Goal: Navigation & Orientation: Find specific page/section

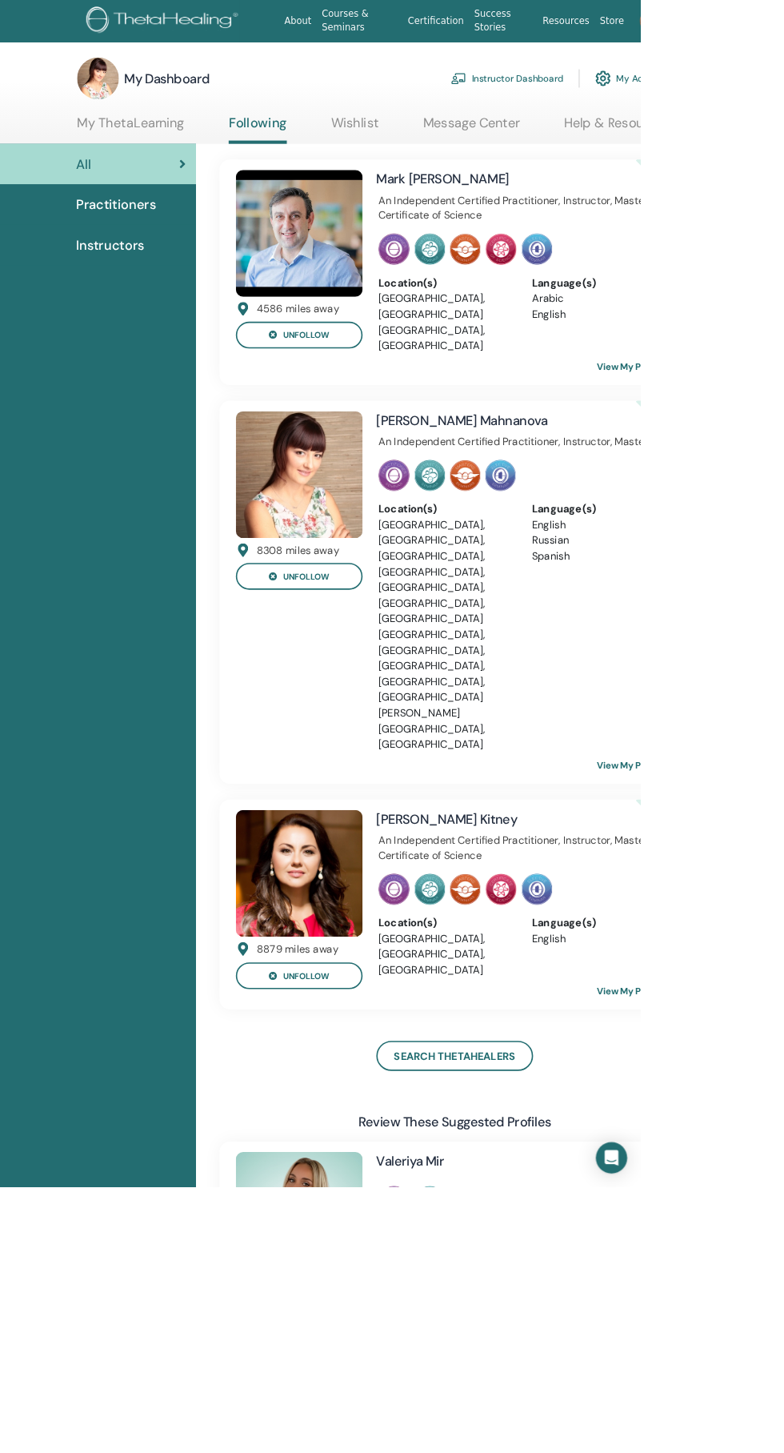
click at [784, 151] on link "Help & Resources" at bounding box center [755, 156] width 129 height 31
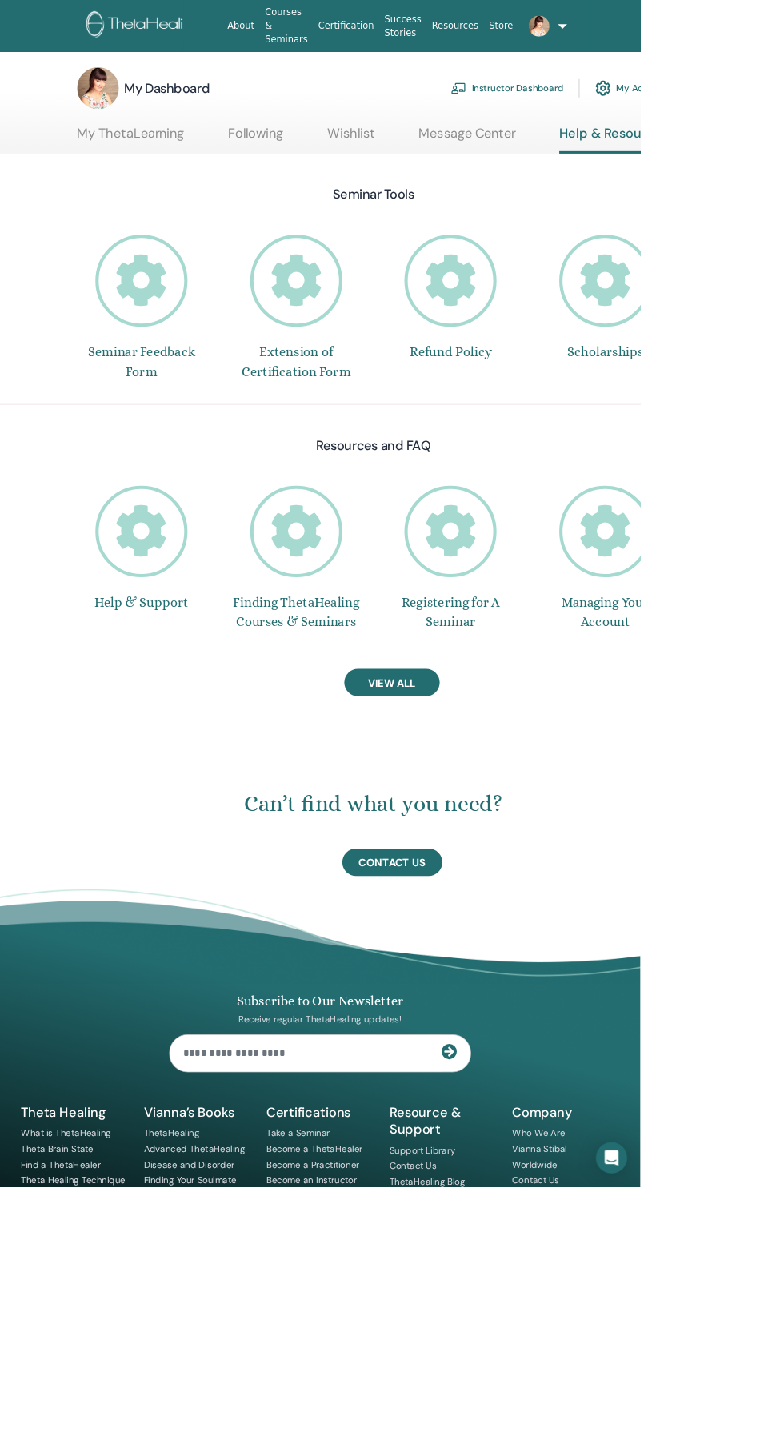
click at [655, 107] on link "Instructor Dashboard" at bounding box center [621, 107] width 138 height 35
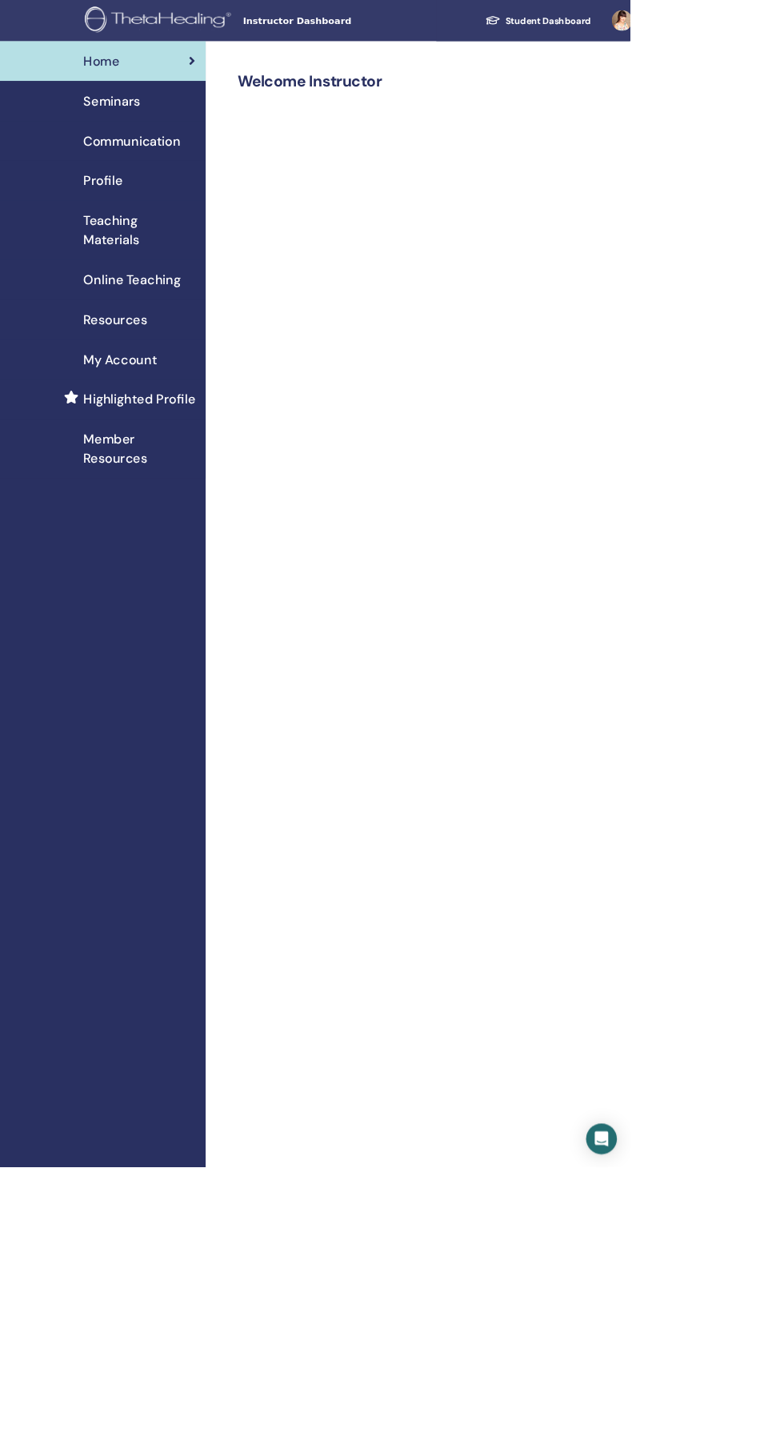
click at [164, 274] on span "Teaching Materials" at bounding box center [173, 287] width 139 height 48
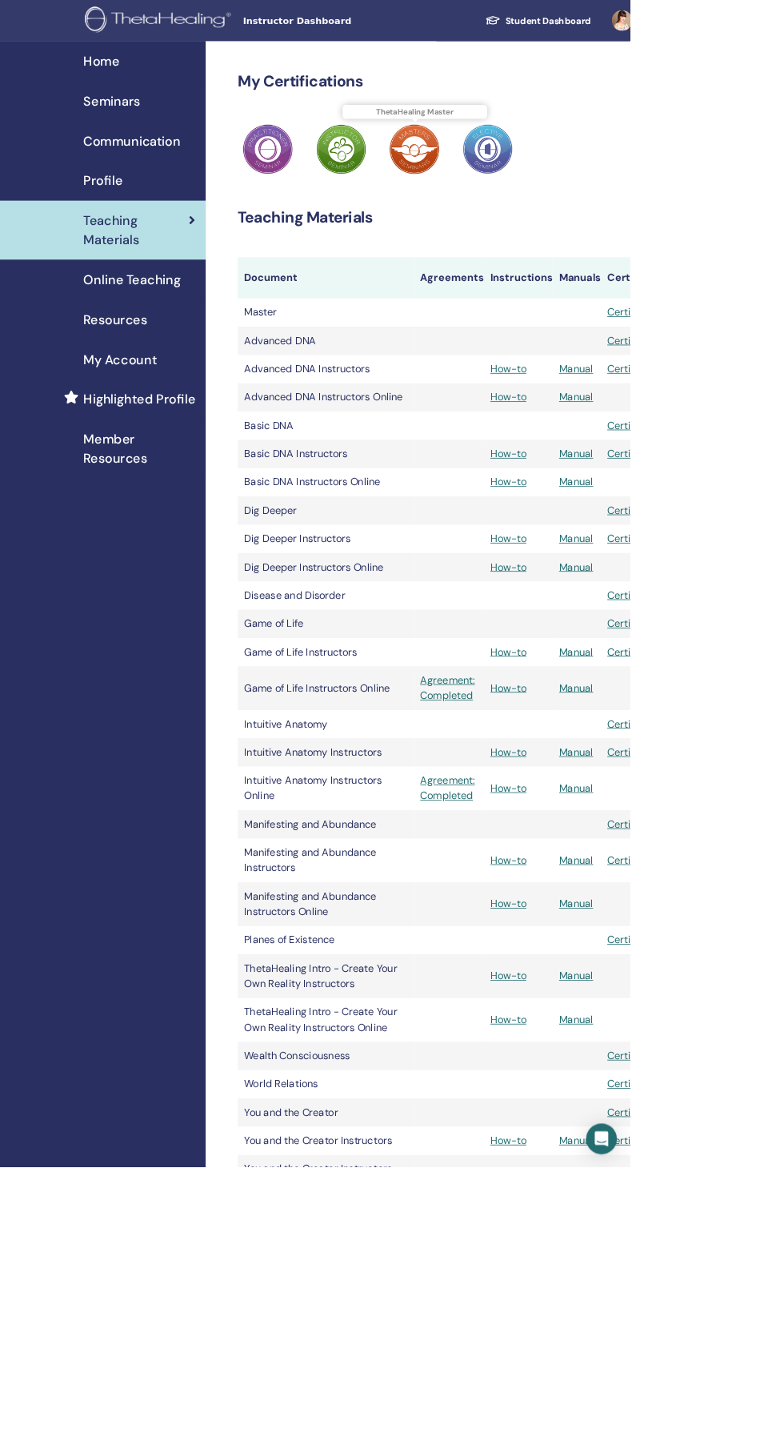
click at [546, 162] on img at bounding box center [516, 185] width 62 height 62
click at [582, 139] on span "ThetaHealing Master" at bounding box center [517, 139] width 181 height 18
click at [164, 548] on span "Member Resources" at bounding box center [173, 559] width 139 height 48
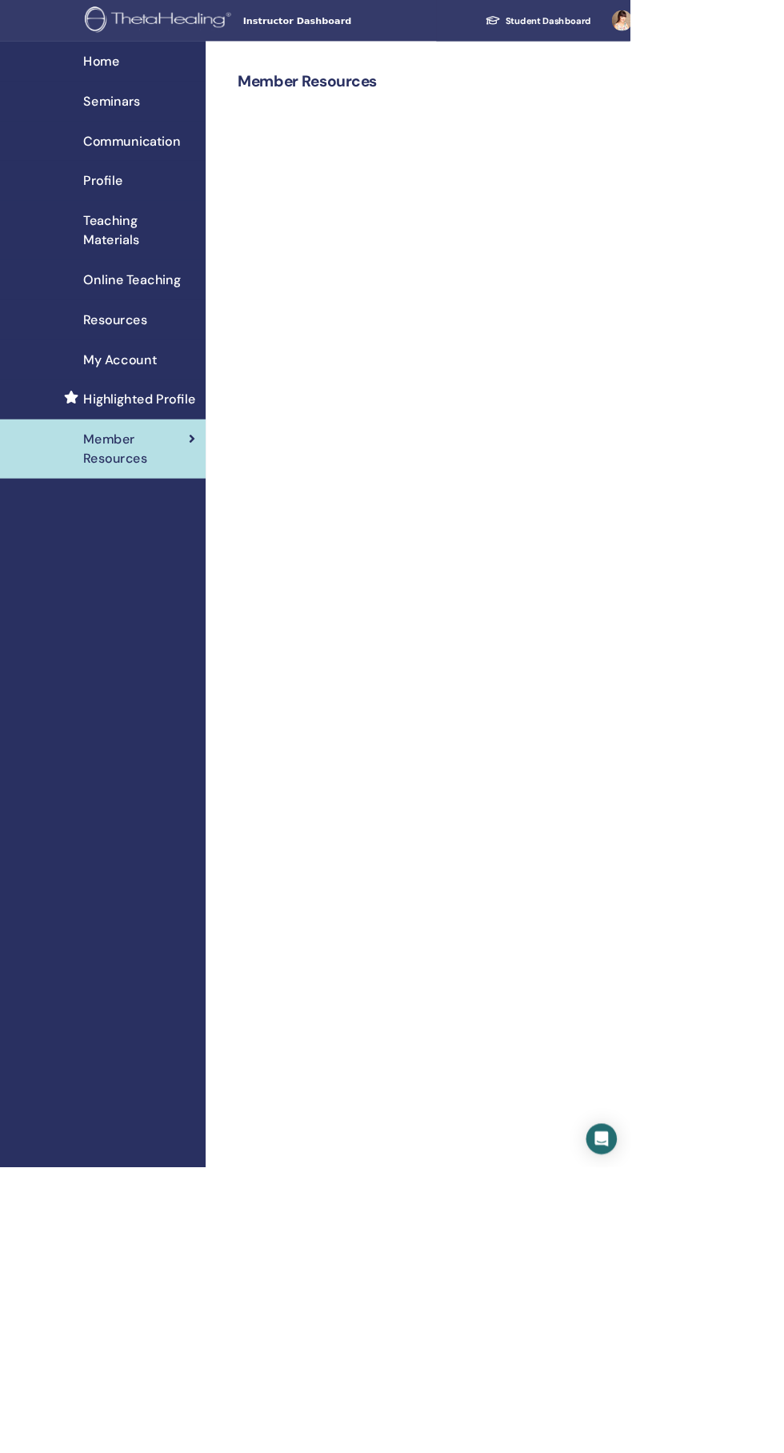
click at [179, 442] on span "My Account" at bounding box center [149, 447] width 91 height 24
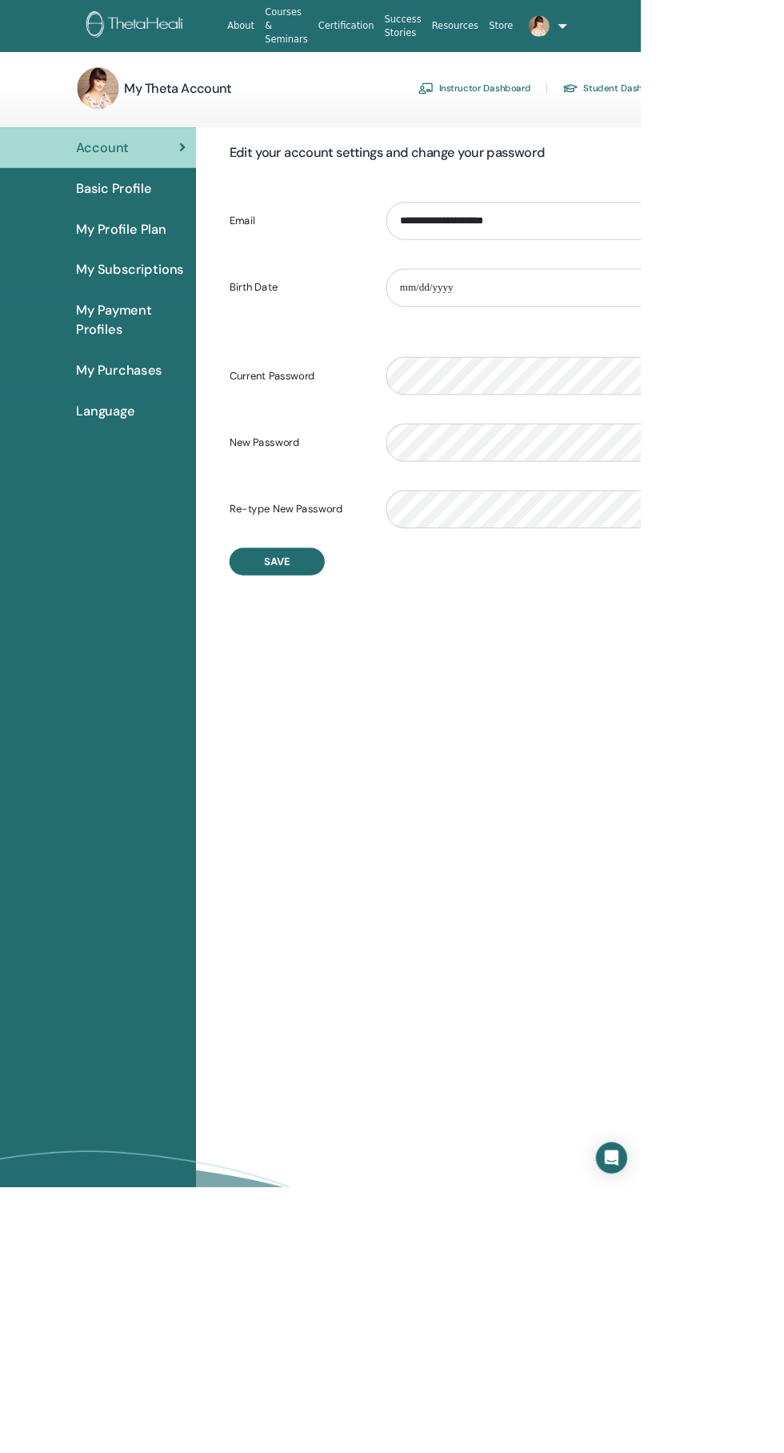
click at [181, 227] on span "Basic Profile" at bounding box center [139, 231] width 93 height 24
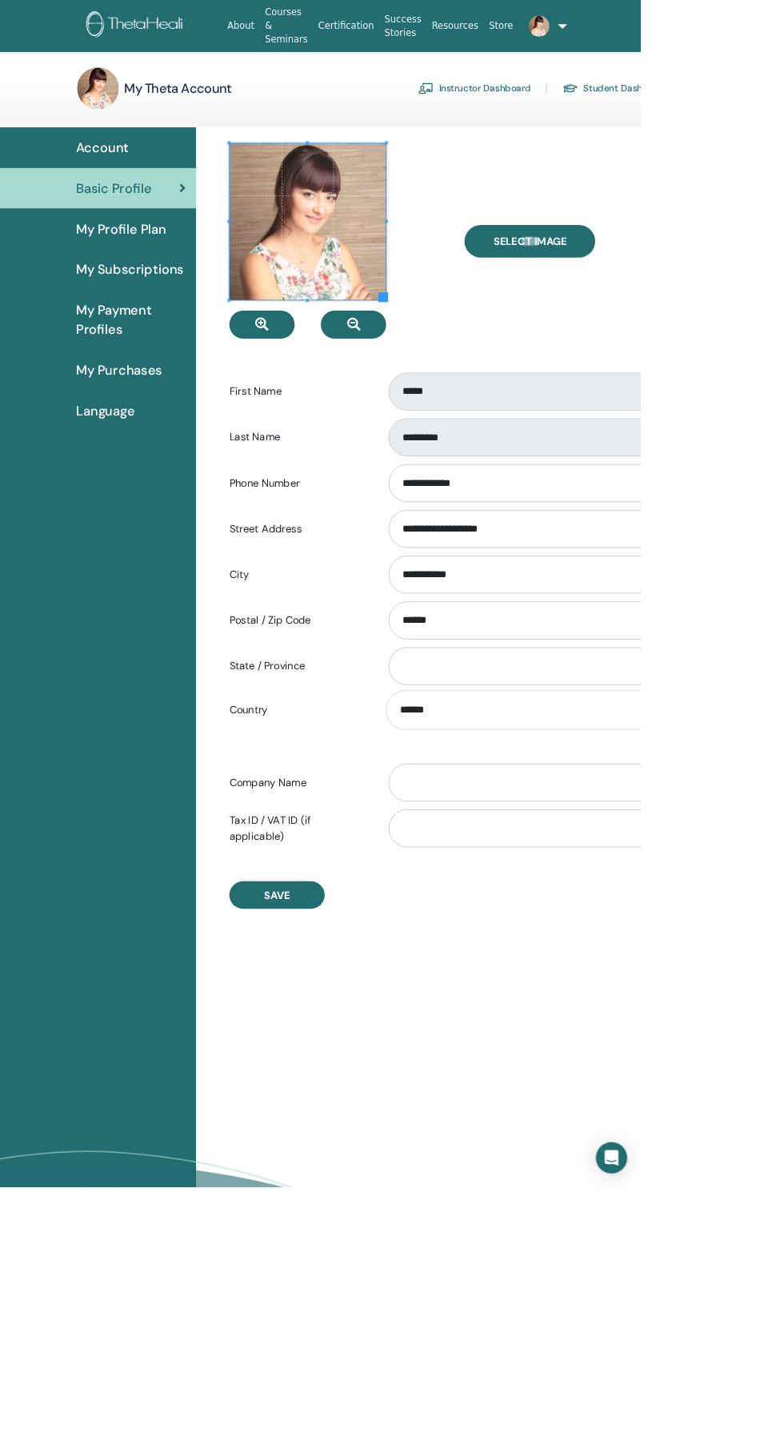
click at [178, 279] on span "My Profile Plan" at bounding box center [148, 280] width 111 height 24
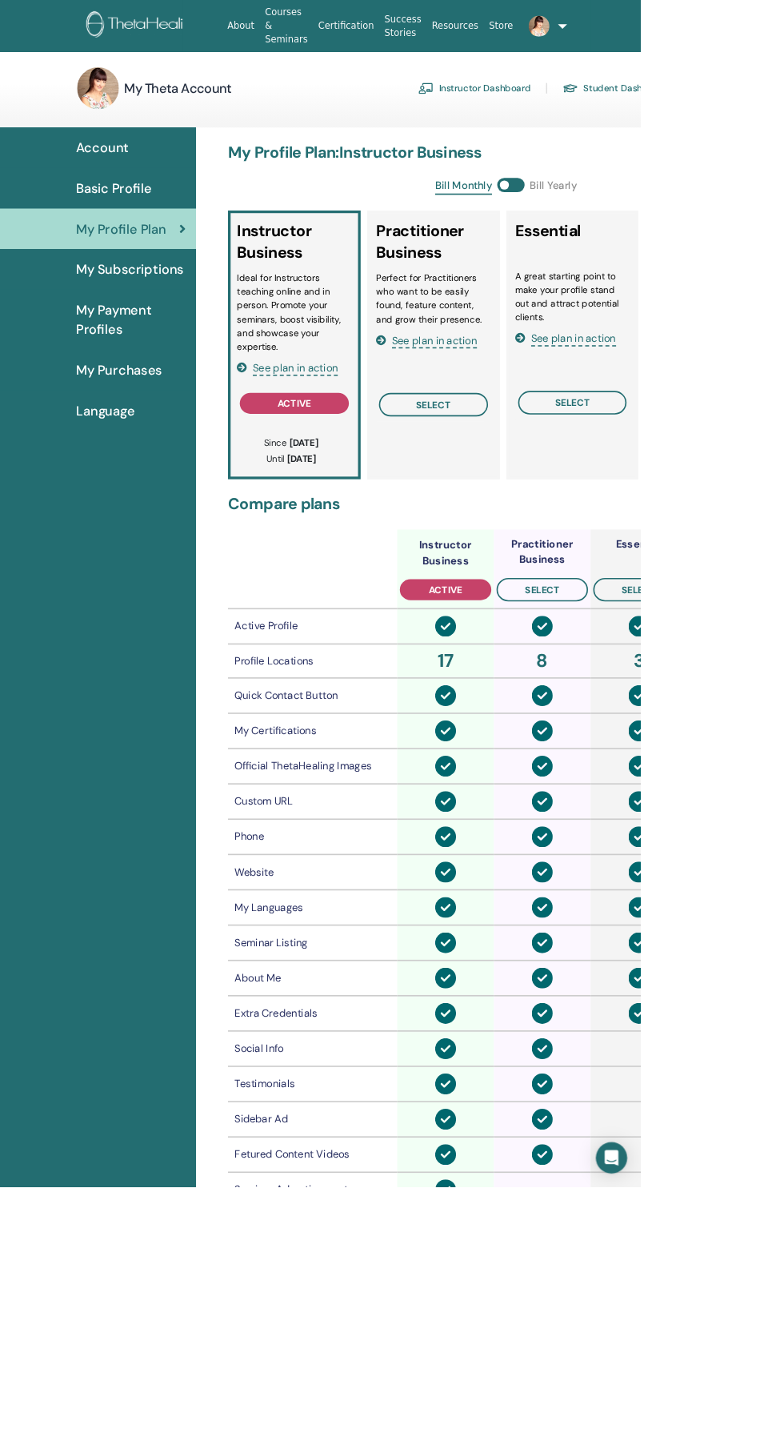
click at [171, 452] on span "My Purchases" at bounding box center [146, 453] width 106 height 24
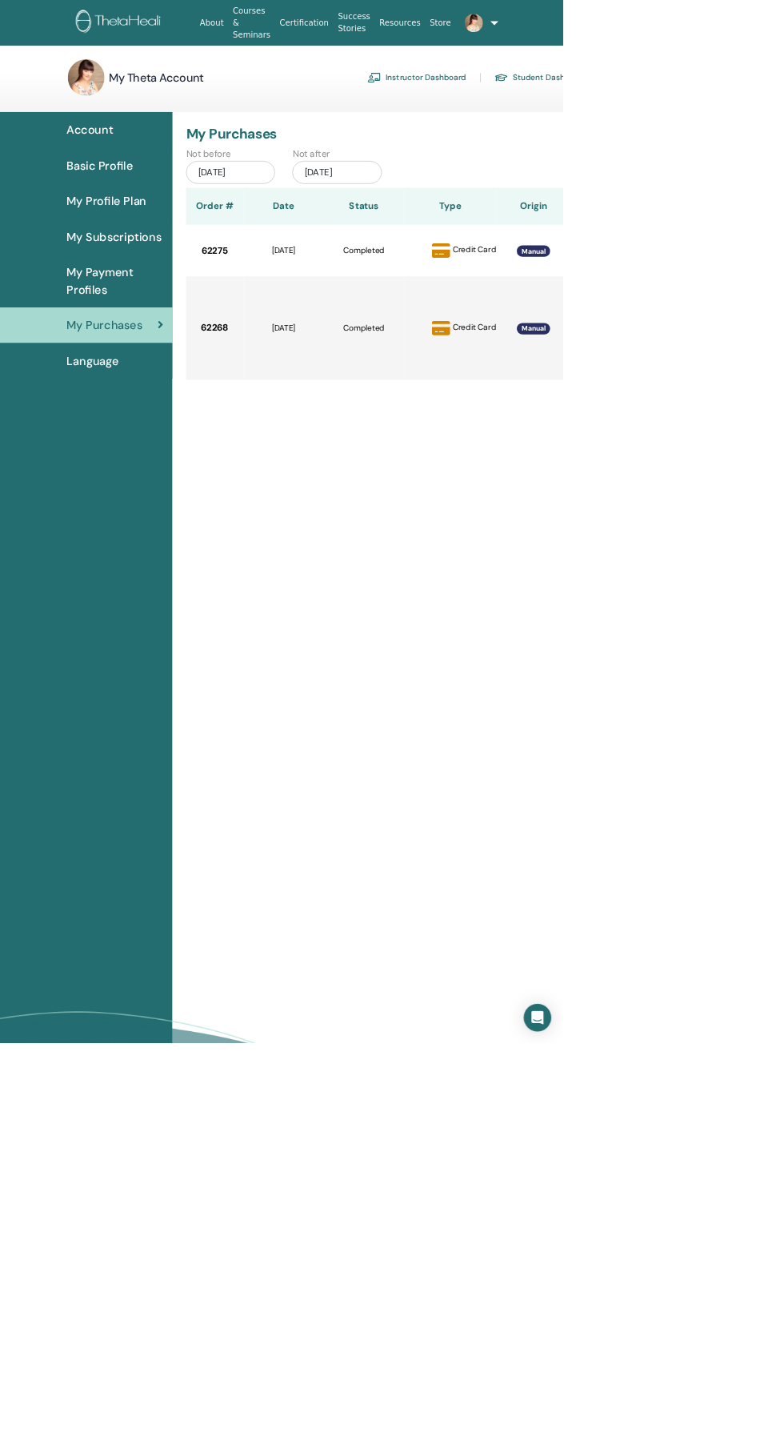
click at [607, 107] on link "Instructor Dashboard" at bounding box center [581, 108] width 138 height 26
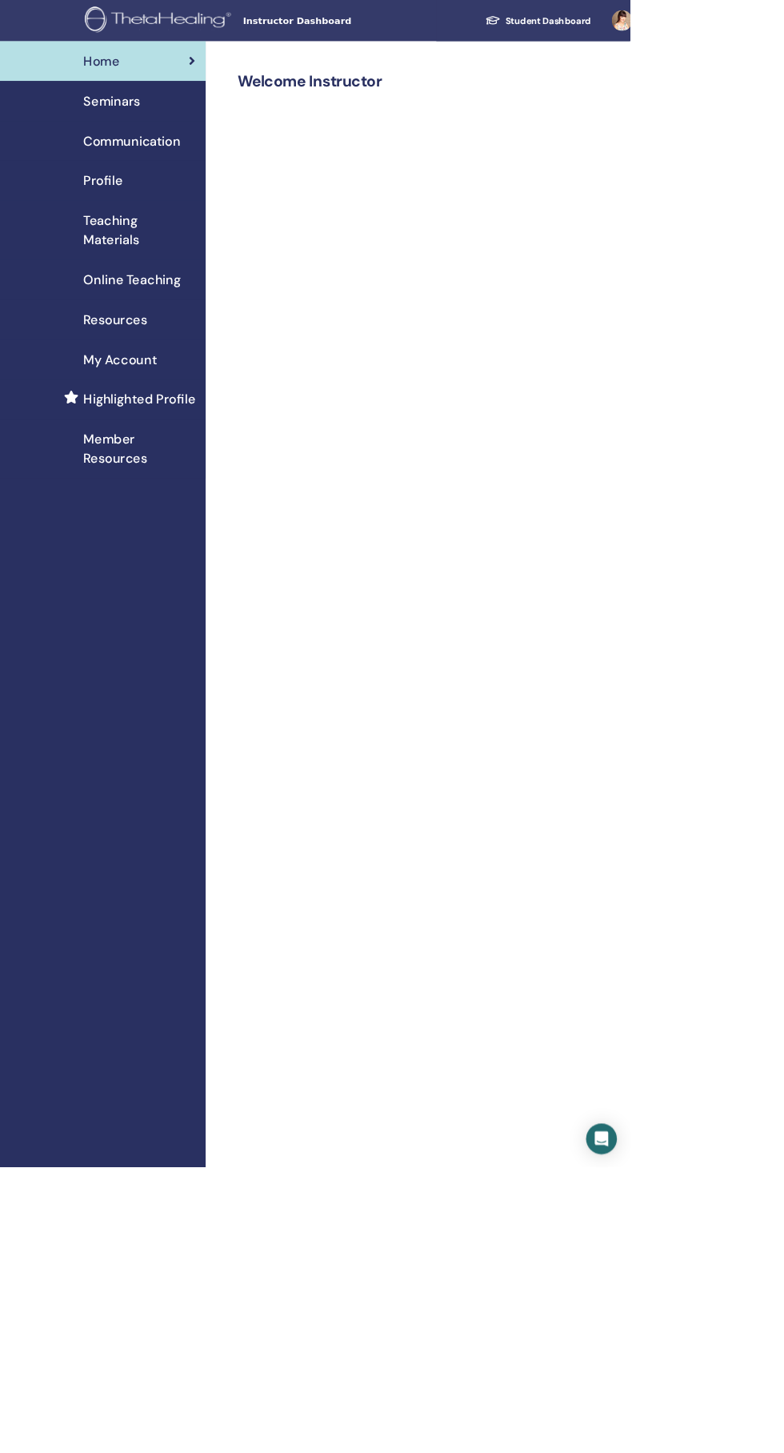
click at [172, 398] on span "Resources" at bounding box center [143, 398] width 79 height 24
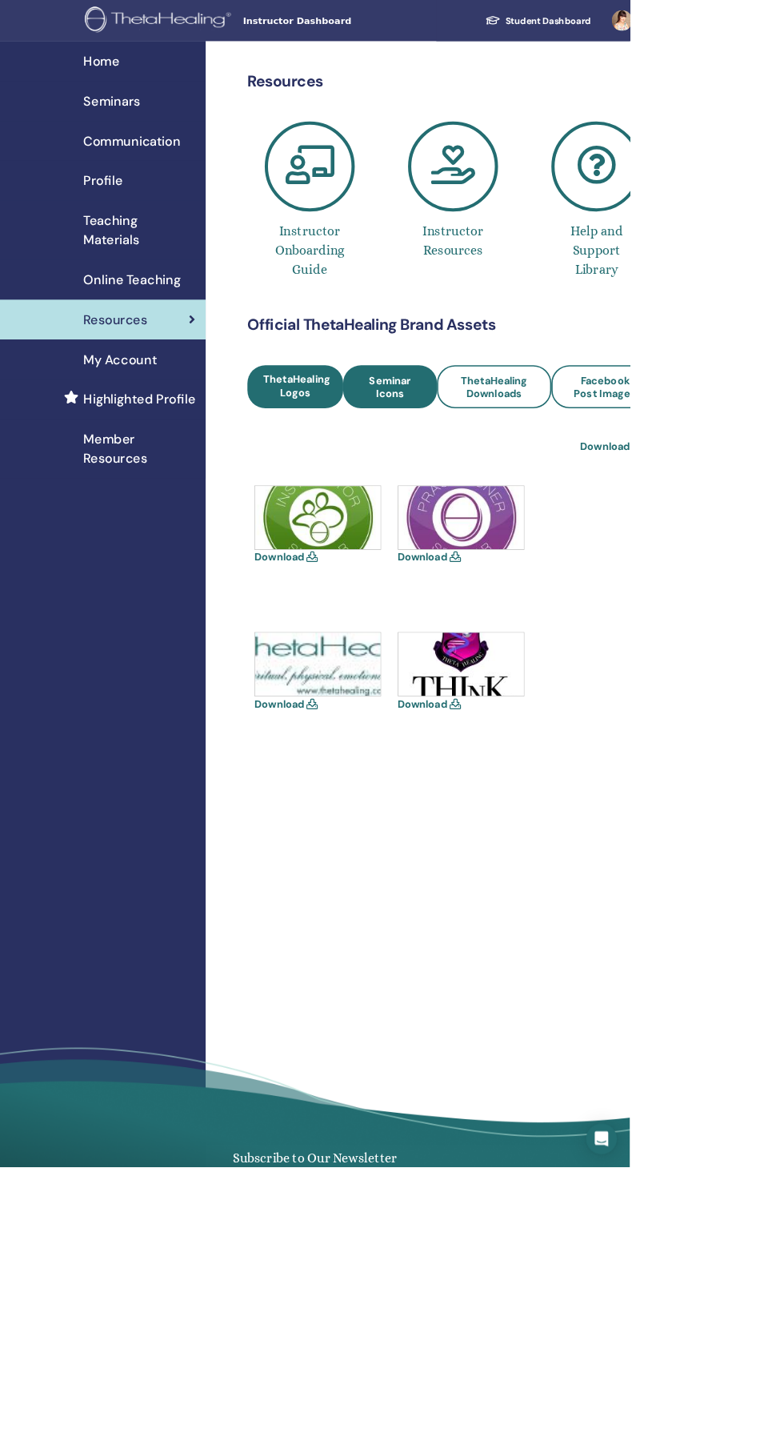
click at [508, 470] on span "Seminar Icons" at bounding box center [486, 482] width 74 height 34
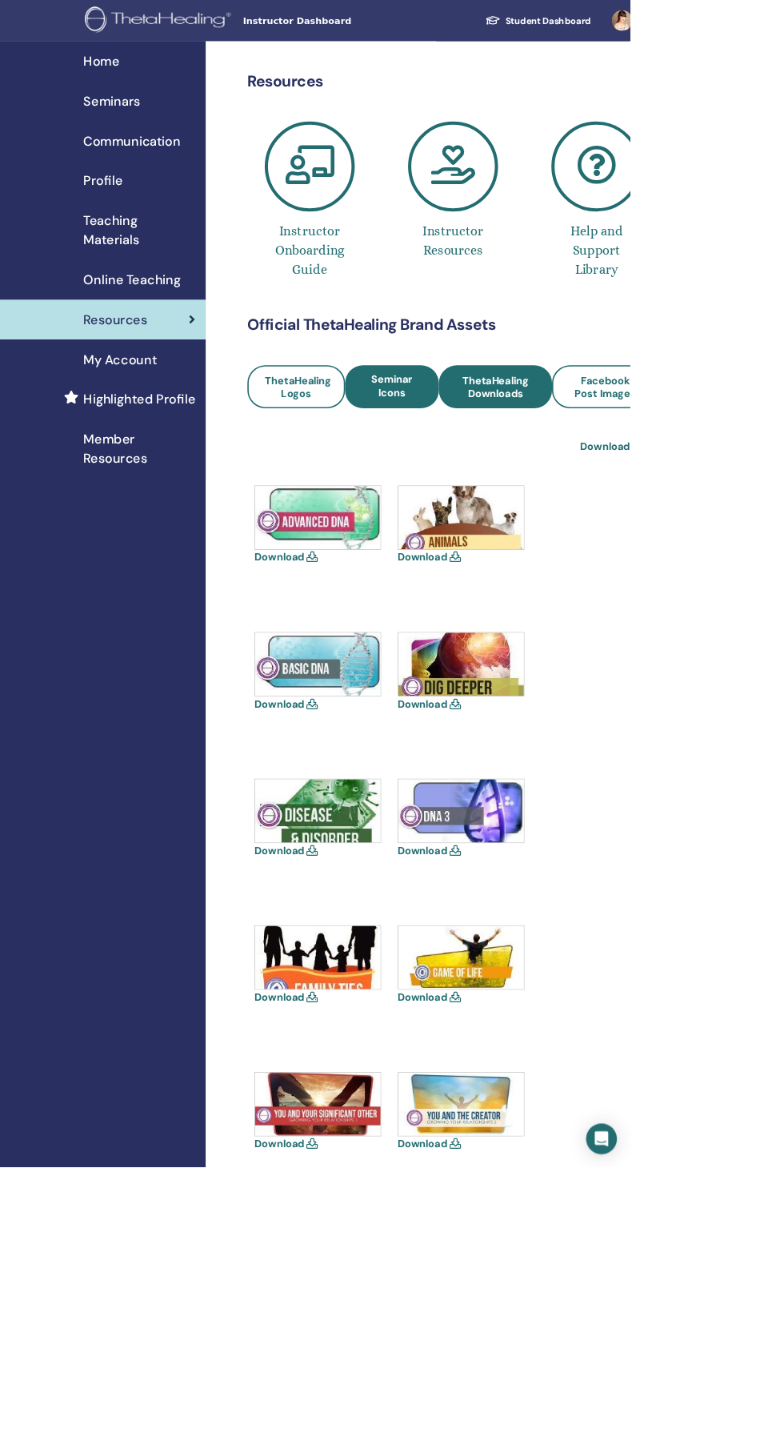
click at [637, 471] on span "ThetaHealing Downloads" at bounding box center [617, 482] width 98 height 34
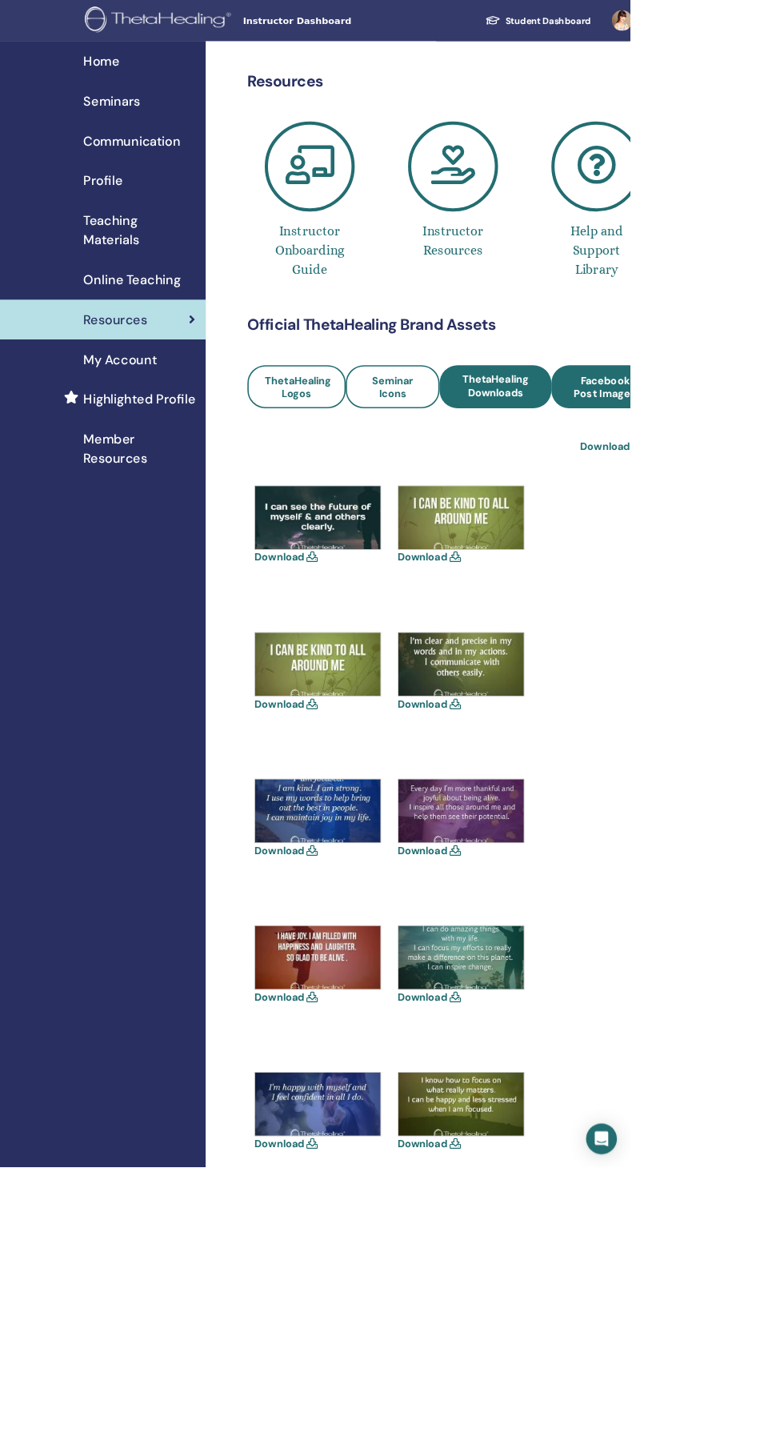
click at [758, 467] on span "Facebook Post Images" at bounding box center [753, 482] width 90 height 34
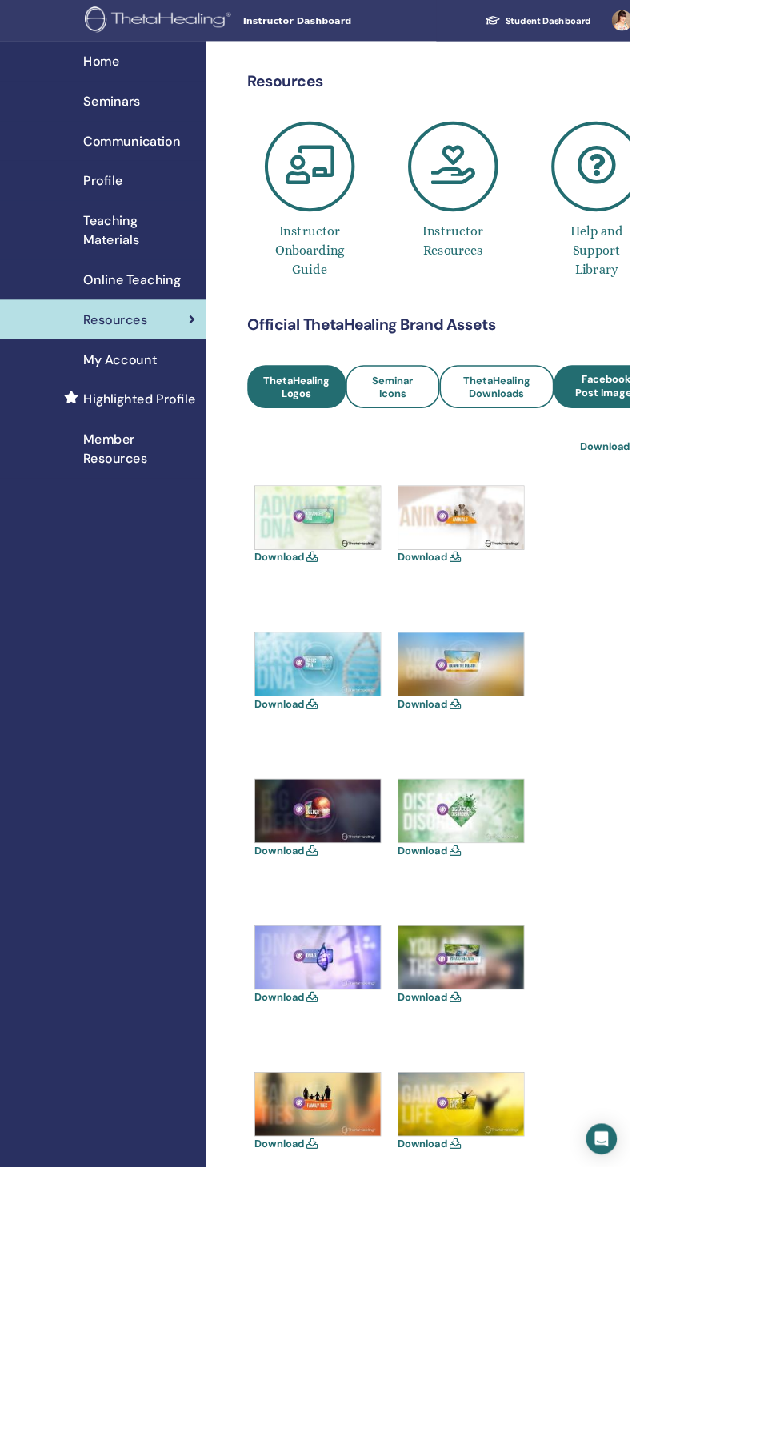
click at [355, 473] on span "ThetaHealing Logos" at bounding box center [369, 482] width 83 height 34
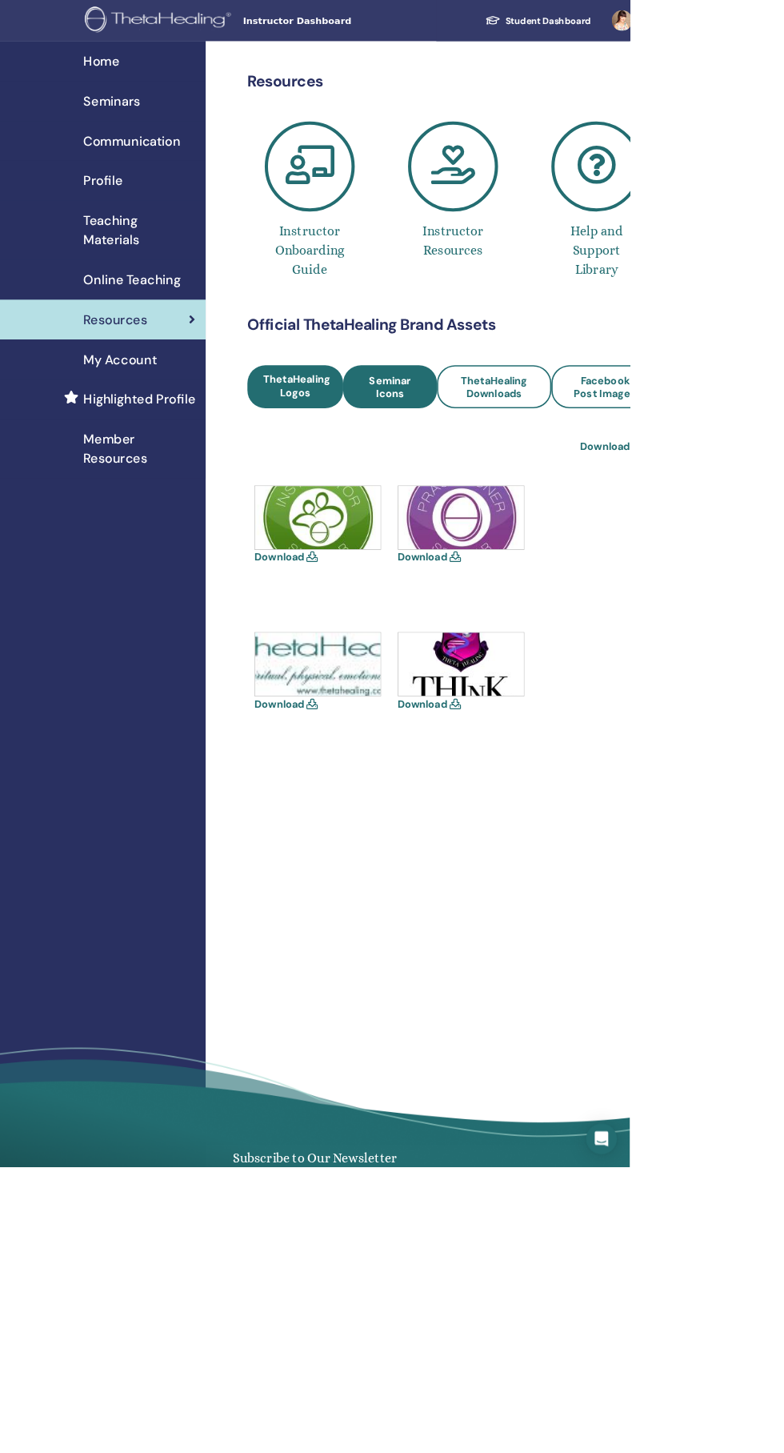
click at [489, 472] on span "Seminar Icons" at bounding box center [486, 482] width 74 height 34
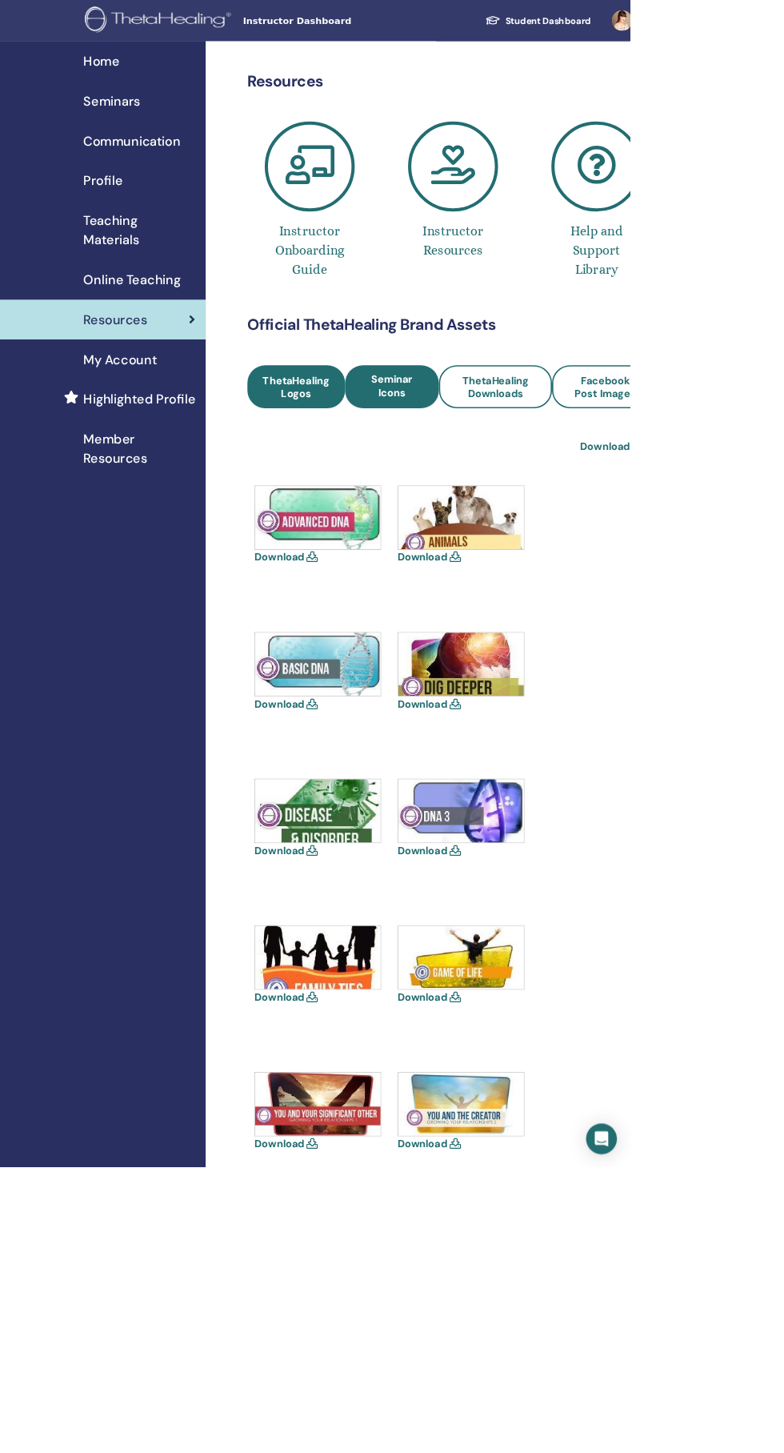
click at [374, 482] on span "ThetaHealing Logos" at bounding box center [368, 482] width 83 height 34
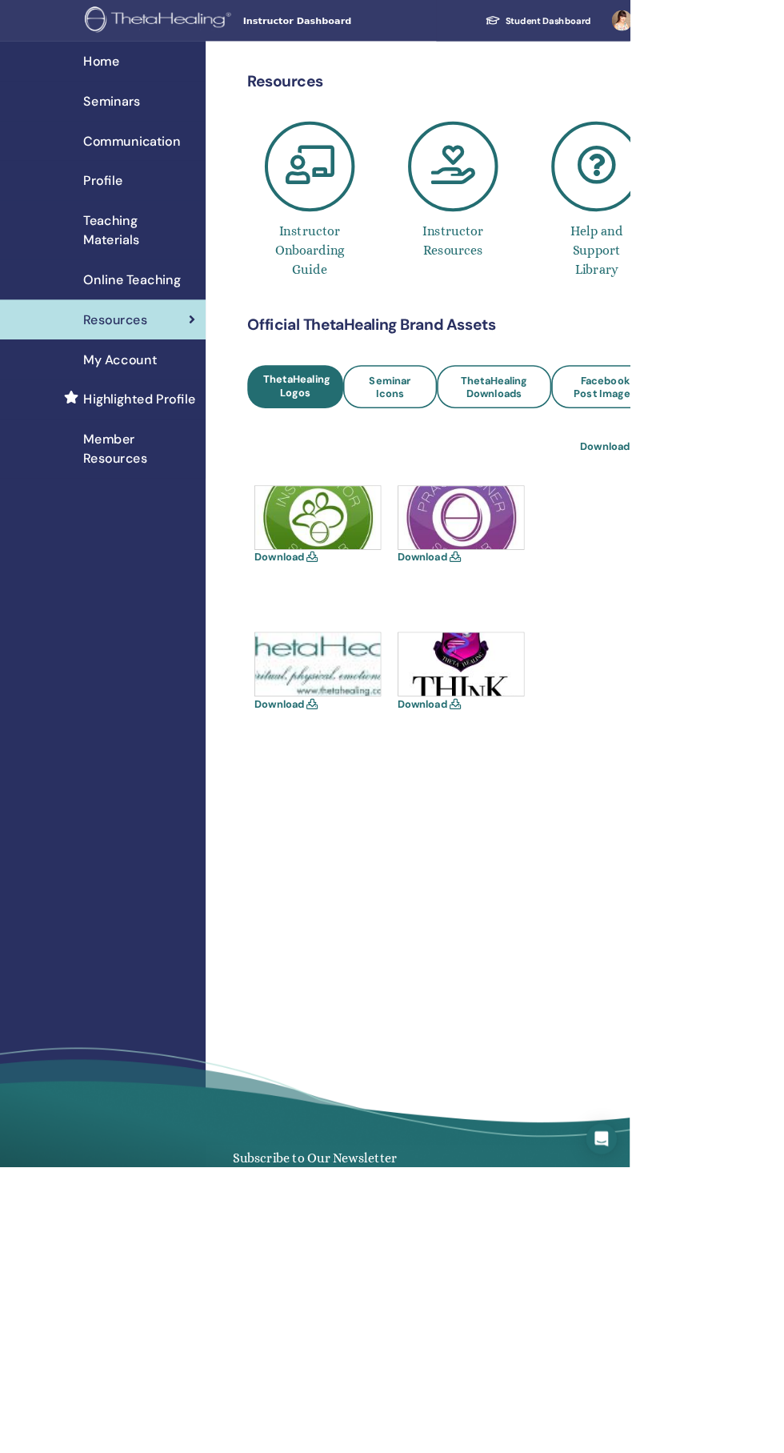
click at [597, 303] on h4 "Instructor Resources" at bounding box center [564, 300] width 112 height 48
click at [784, 555] on link "Download All" at bounding box center [763, 556] width 80 height 19
click at [636, 472] on span "ThetaHealing Downloads" at bounding box center [615, 482] width 99 height 34
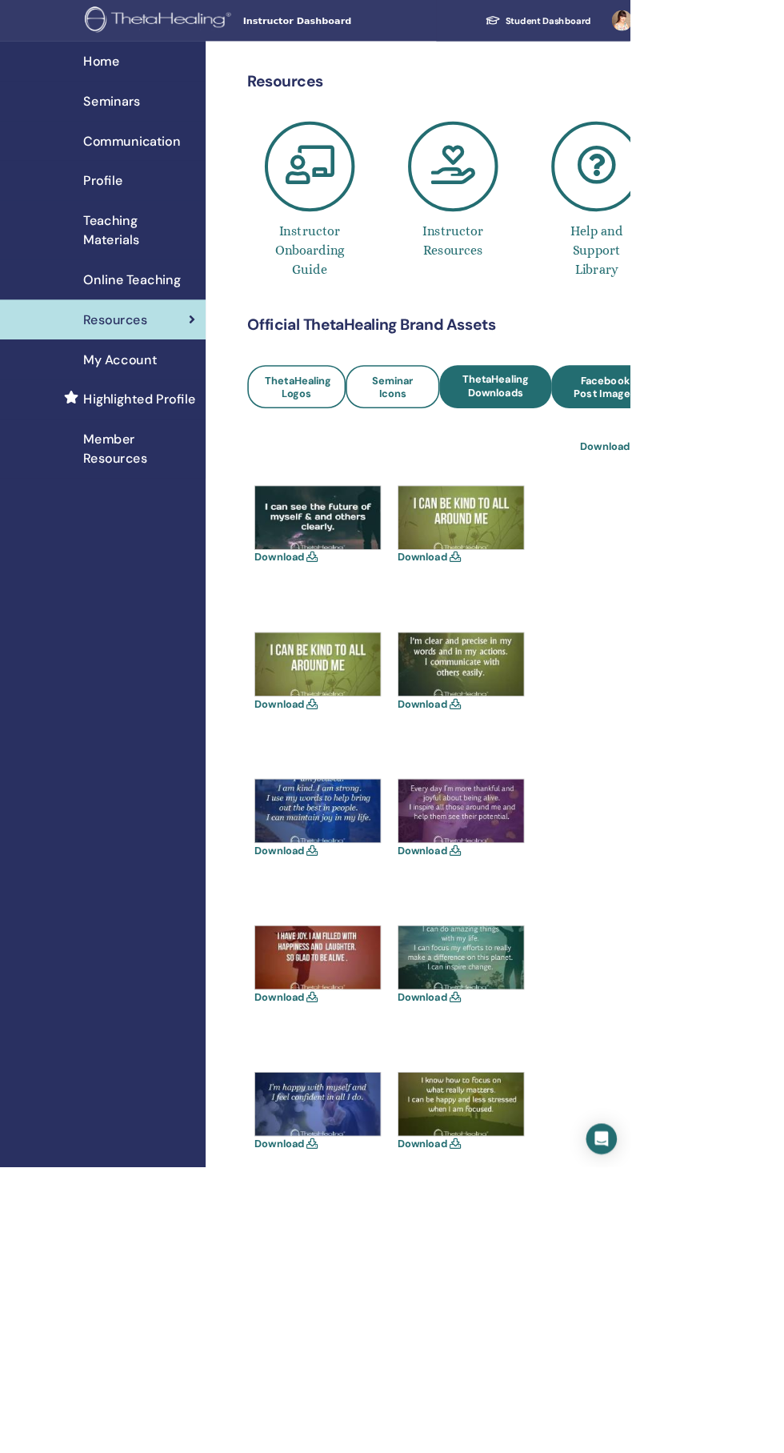
click at [783, 481] on span "Facebook Post Images" at bounding box center [753, 482] width 90 height 34
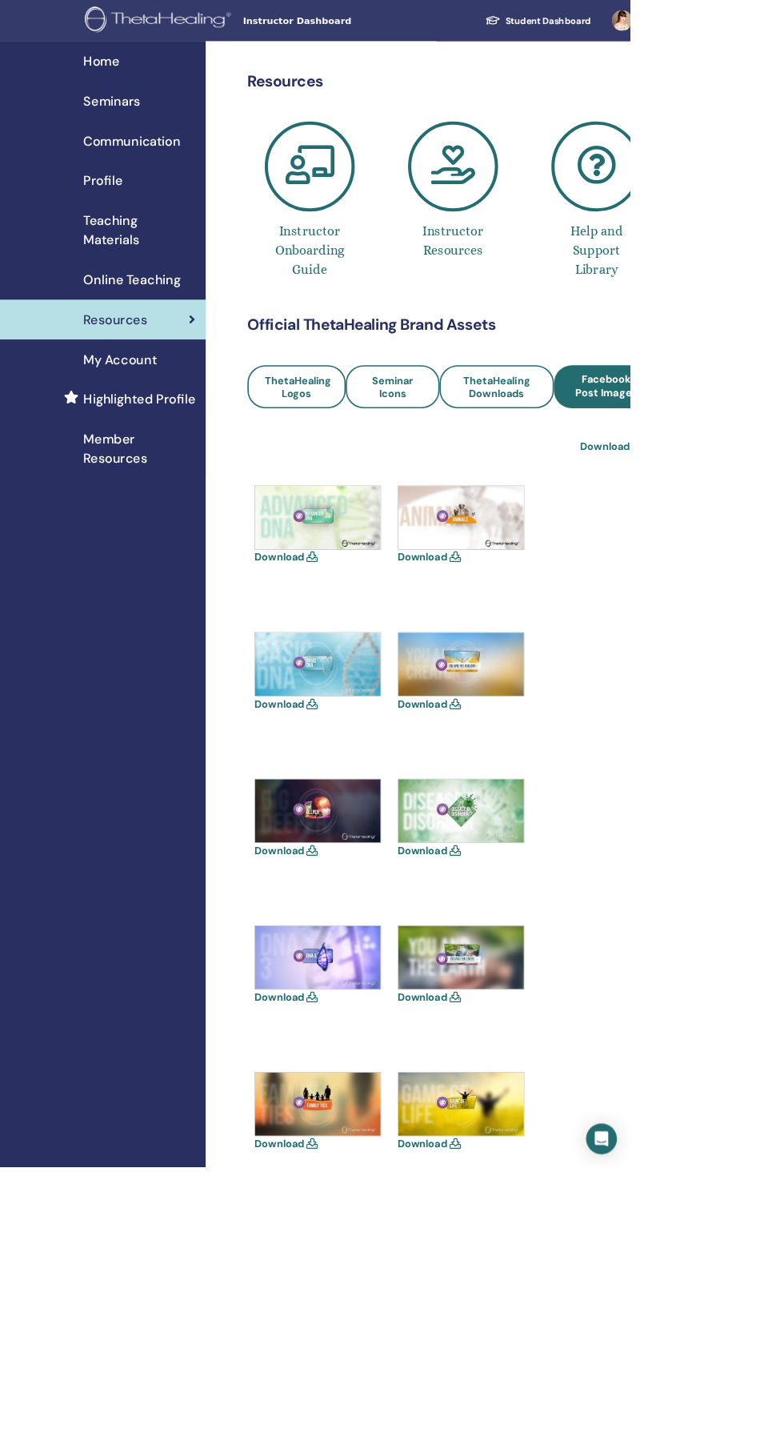
click at [784, 555] on link "Download All" at bounding box center [763, 556] width 80 height 19
click at [507, 463] on link "Seminar Icons" at bounding box center [489, 482] width 117 height 54
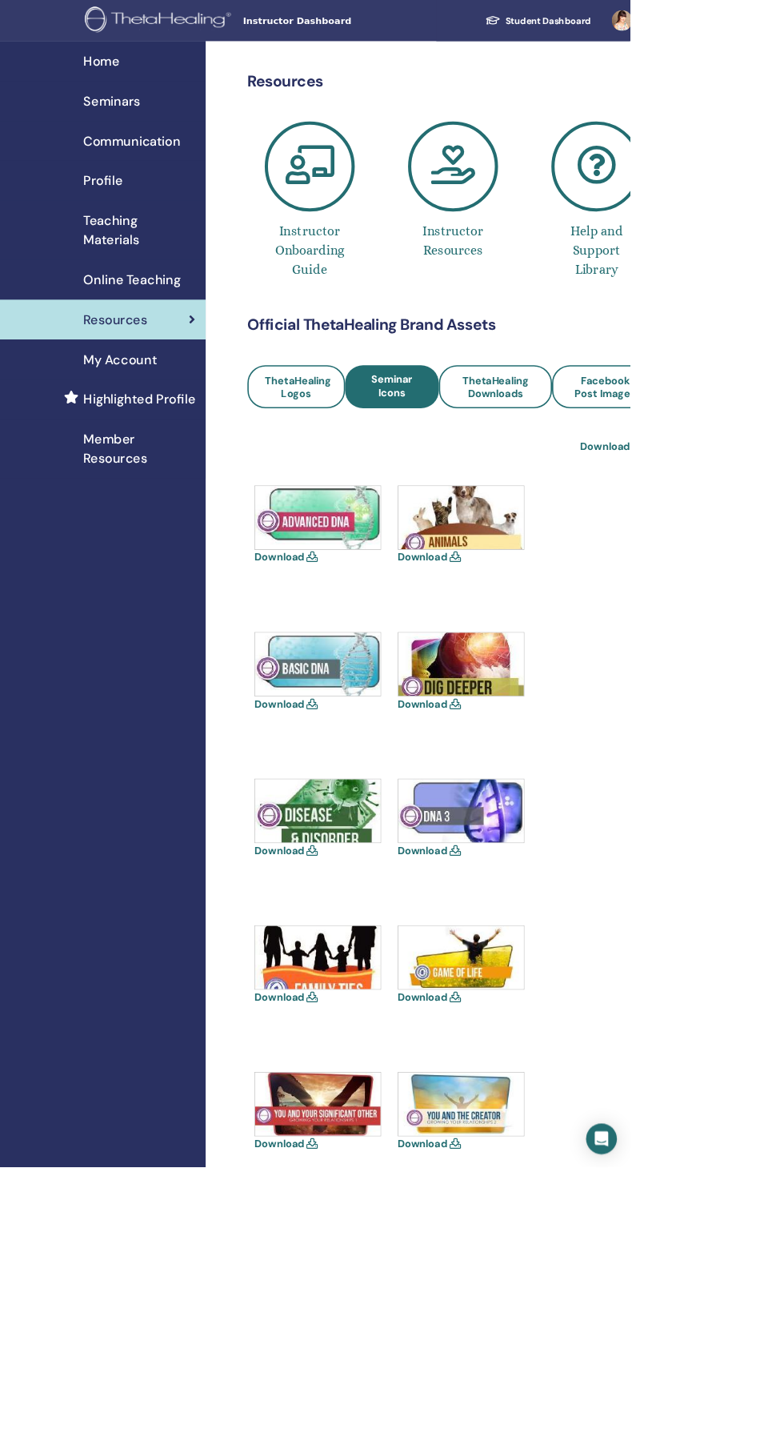
click at [166, 225] on div "Profile" at bounding box center [128, 225] width 231 height 24
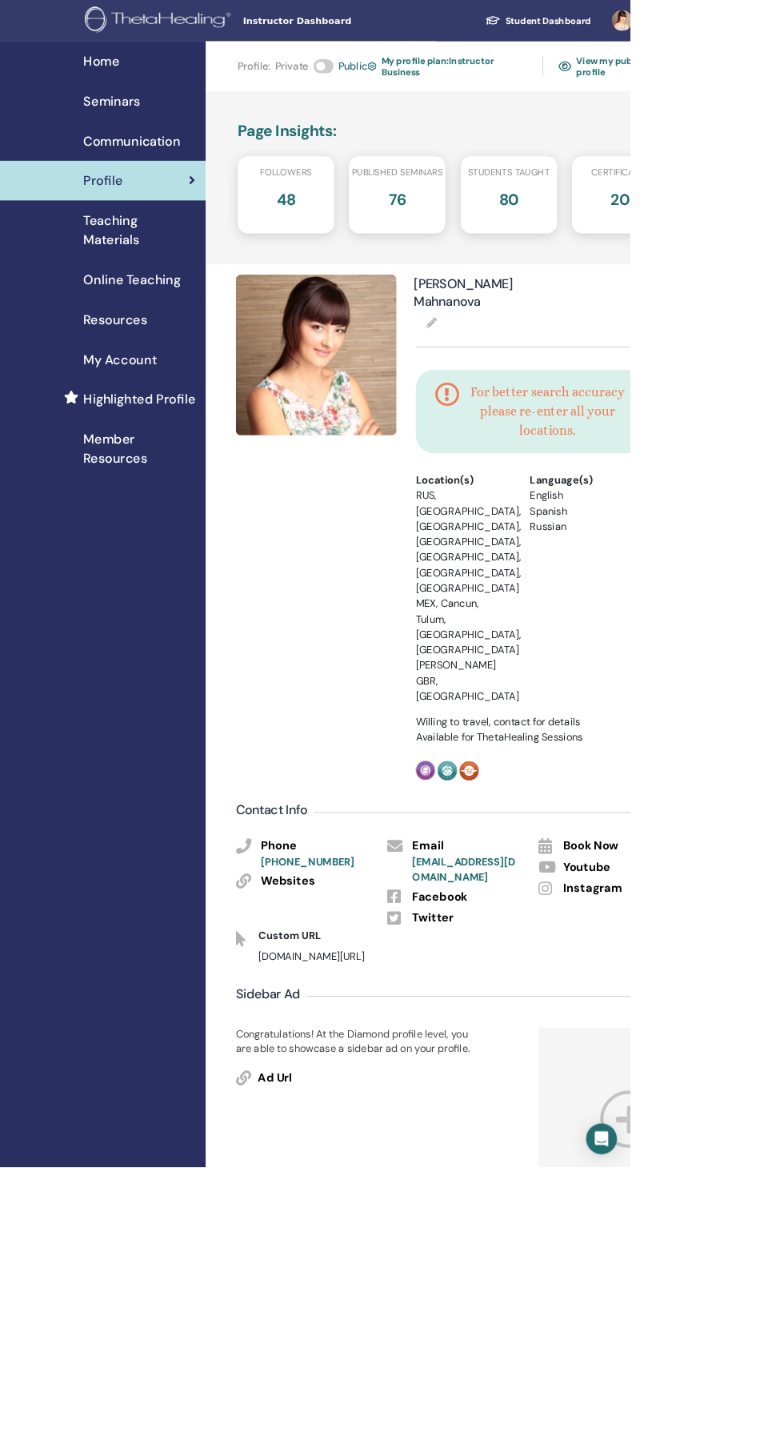
click at [215, 493] on span "Highlighted Profile" at bounding box center [173, 497] width 139 height 24
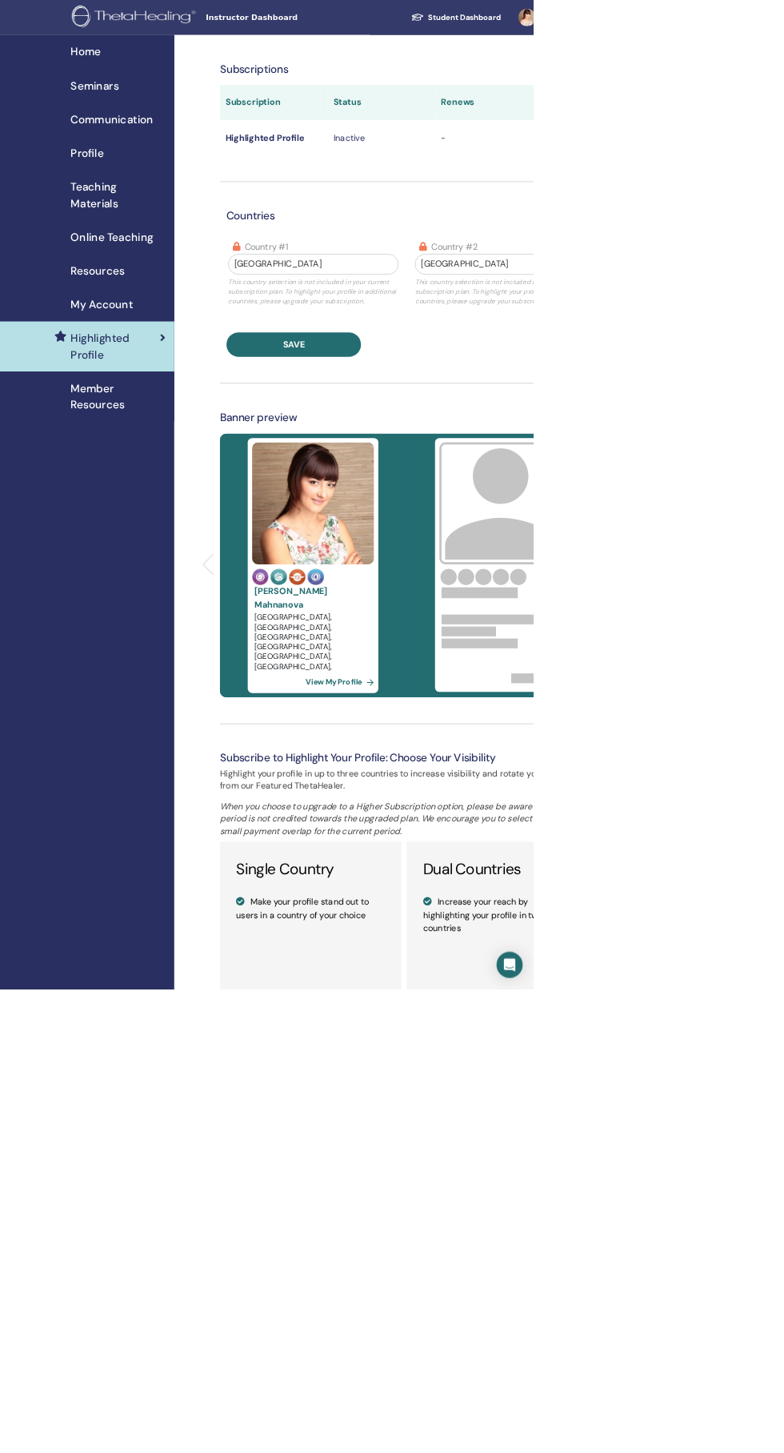
click at [174, 221] on div "Profile" at bounding box center [128, 225] width 231 height 24
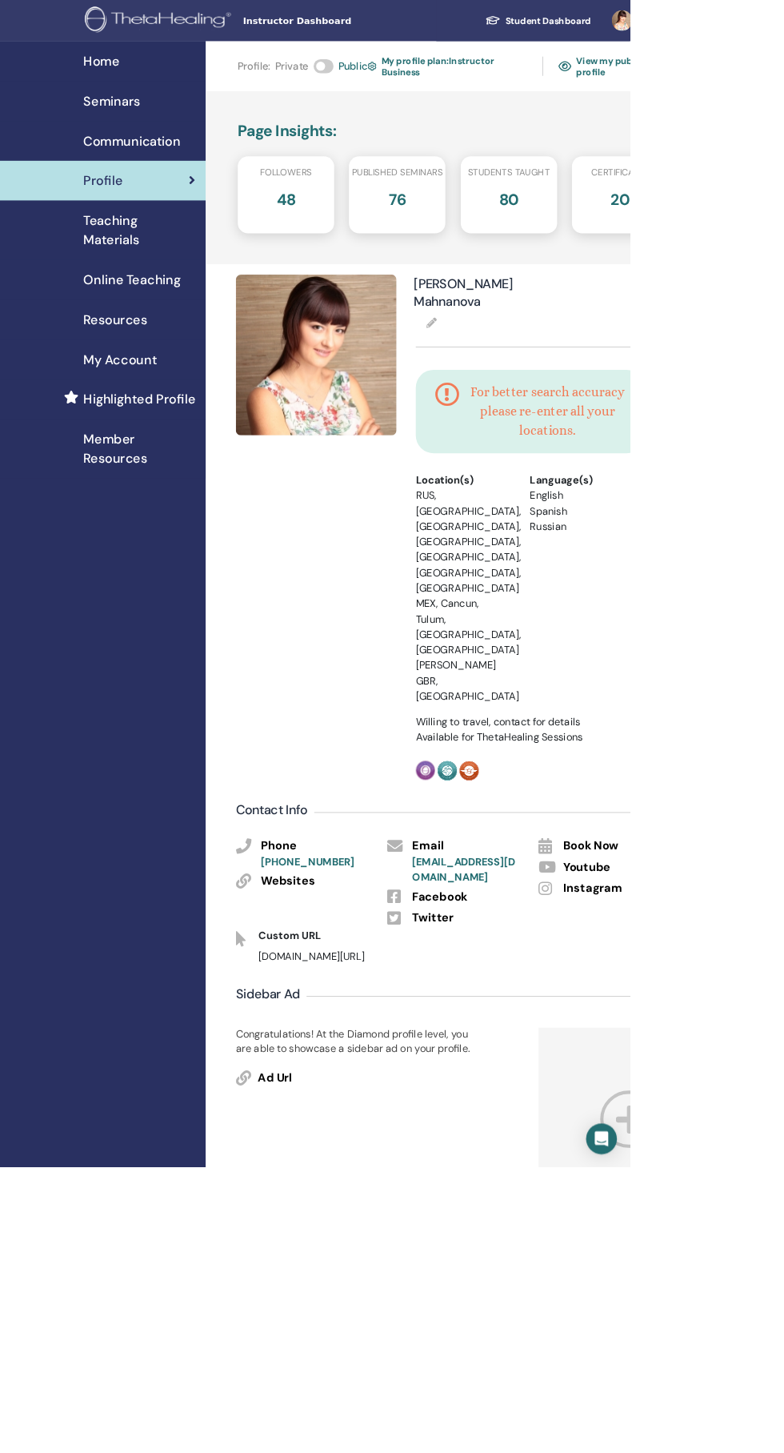
click at [162, 115] on span "Seminars" at bounding box center [139, 126] width 70 height 24
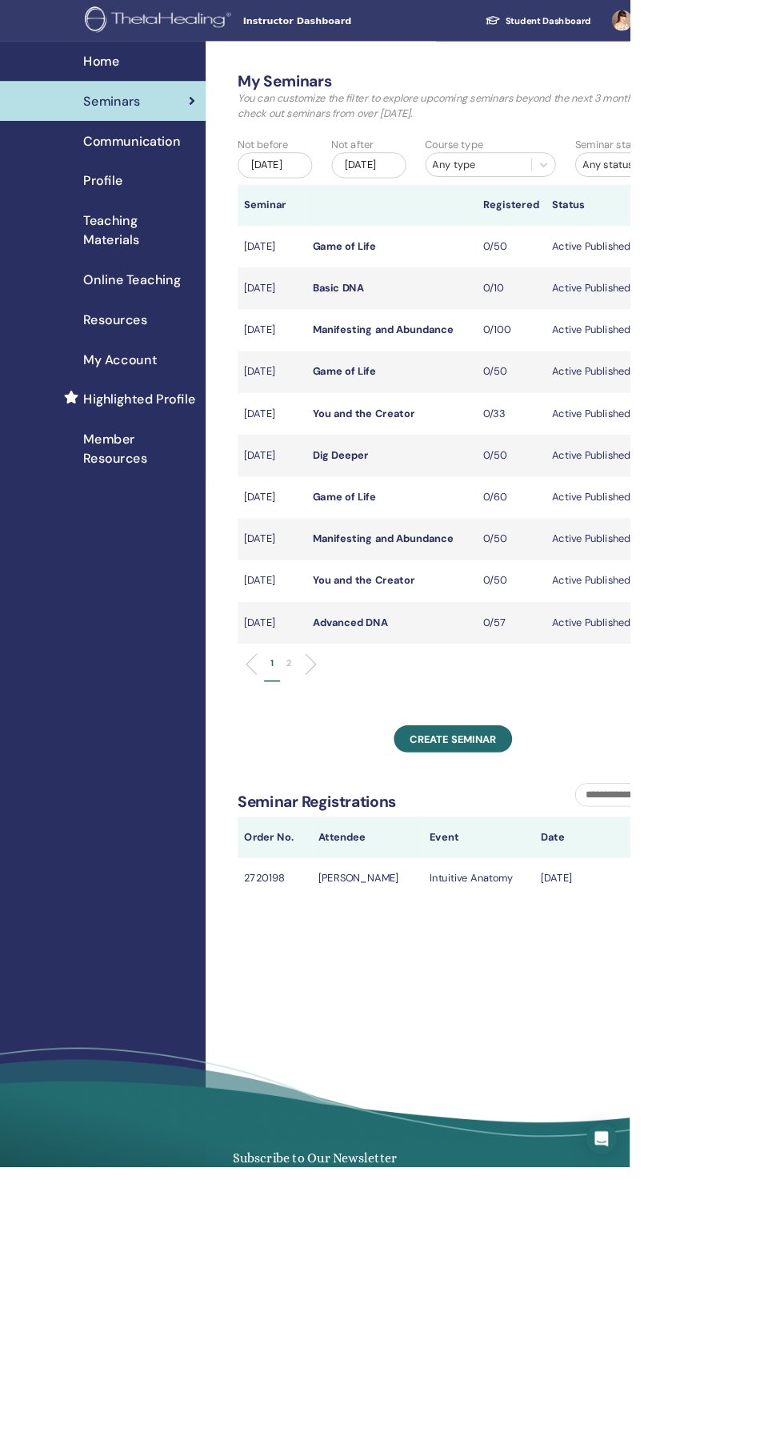
click at [381, 840] on li at bounding box center [380, 826] width 27 height 27
